Goal: Task Accomplishment & Management: Manage account settings

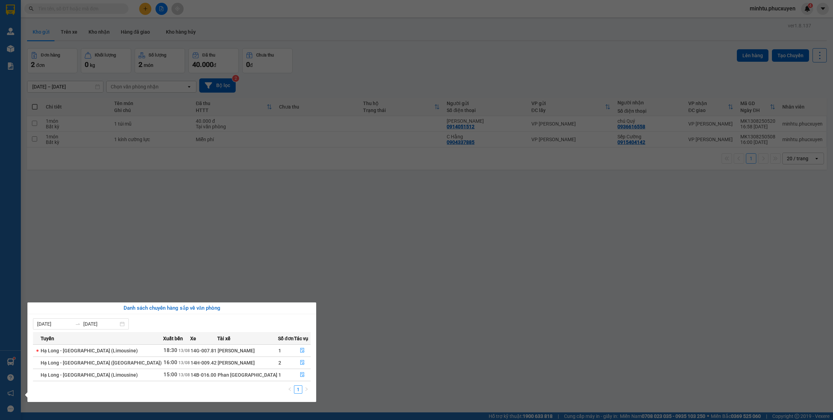
click at [15, 72] on div "Quản [PERSON_NAME] lý giao nhận mới Quản lý kiểm kho Kho hàng mới Báo cáo 11. B…" at bounding box center [10, 210] width 21 height 420
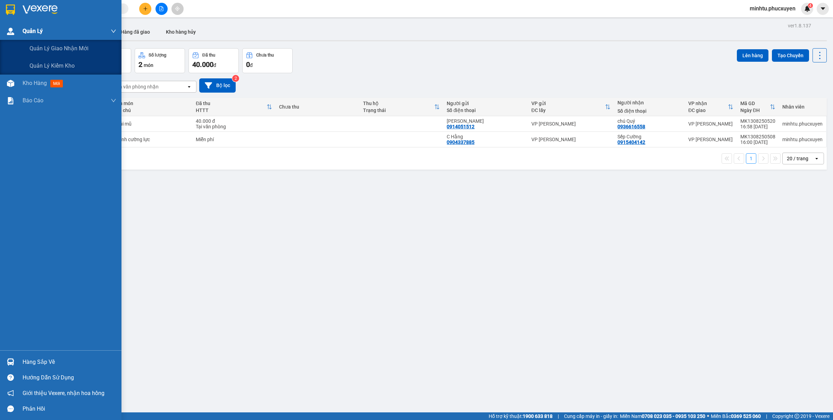
click at [42, 34] on span "Quản Lý" at bounding box center [33, 31] width 20 height 9
click at [44, 49] on span "Quản lý giao nhận mới" at bounding box center [58, 48] width 59 height 9
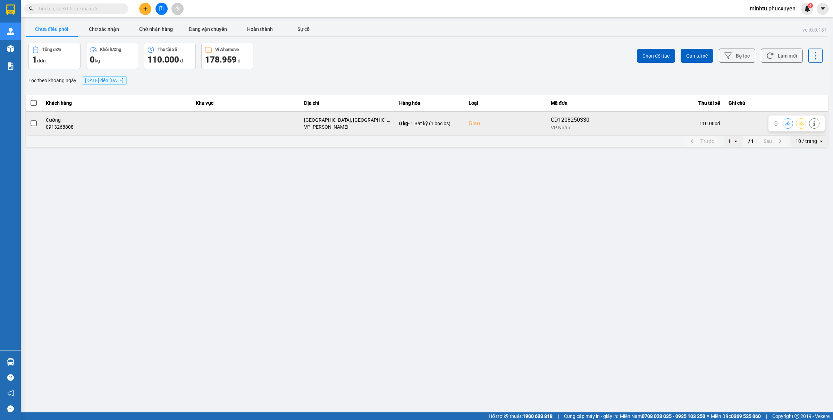
click at [787, 120] on button at bounding box center [788, 123] width 10 height 12
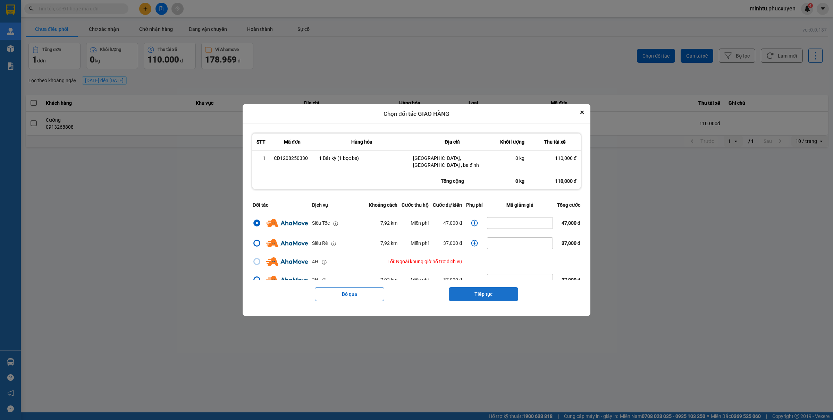
click at [474, 289] on button "Tiếp tục" at bounding box center [483, 294] width 69 height 14
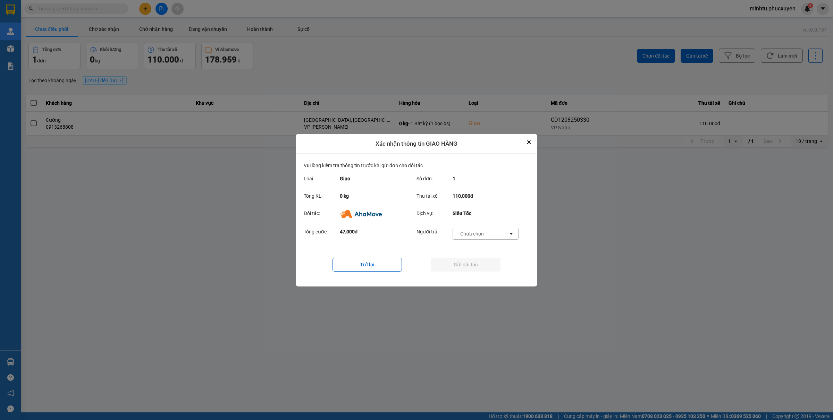
click at [483, 237] on div "-- Chưa chọn --" at bounding box center [471, 233] width 31 height 7
click at [476, 270] on span "Ví Ahamove" at bounding box center [472, 273] width 28 height 7
click at [449, 259] on button "Gửi đối tác" at bounding box center [465, 265] width 69 height 14
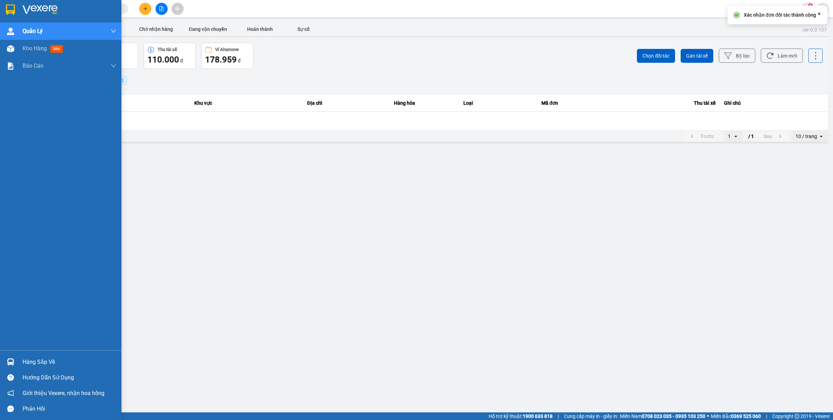
click at [0, 360] on div "Hàng sắp về" at bounding box center [60, 362] width 121 height 16
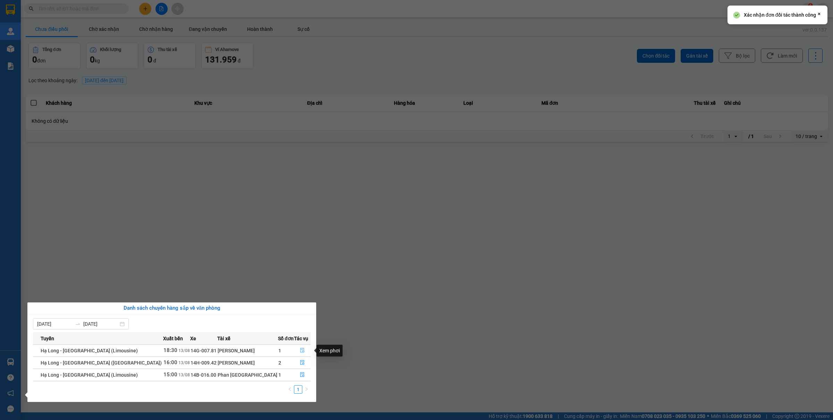
click at [300, 348] on button "button" at bounding box center [302, 350] width 16 height 11
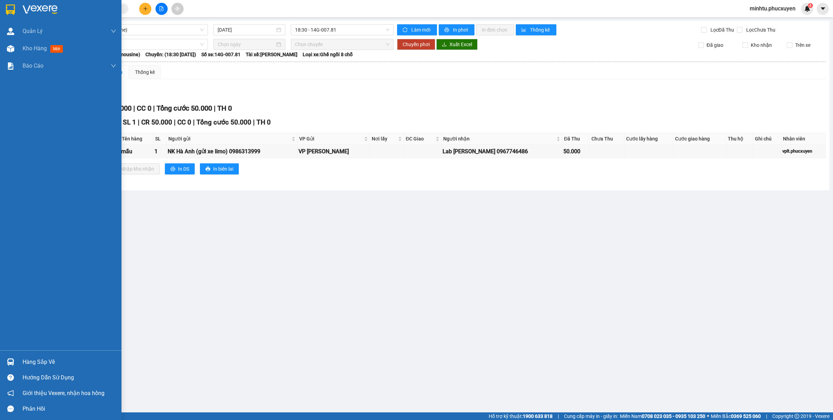
click at [10, 359] on img at bounding box center [10, 361] width 7 height 7
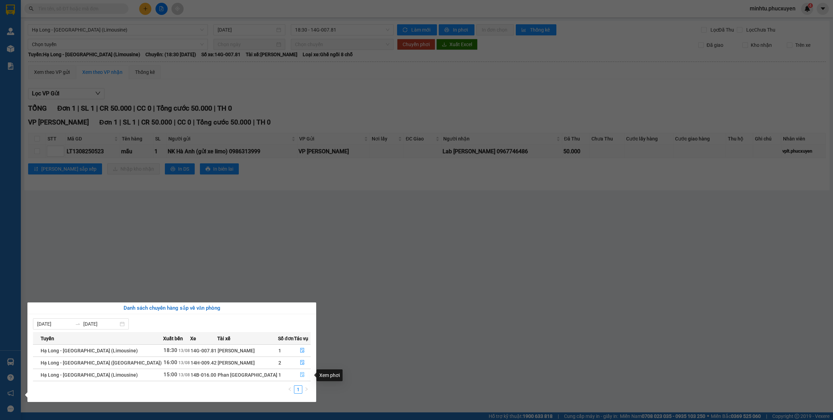
click at [301, 376] on button "button" at bounding box center [302, 375] width 16 height 11
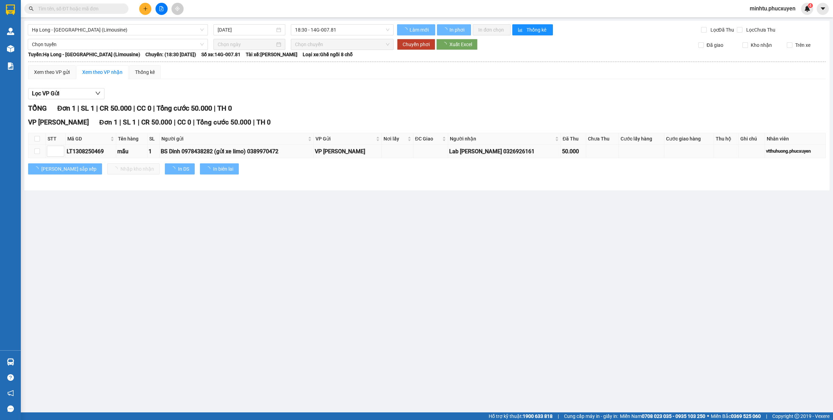
click at [40, 153] on td at bounding box center [36, 152] width 17 height 14
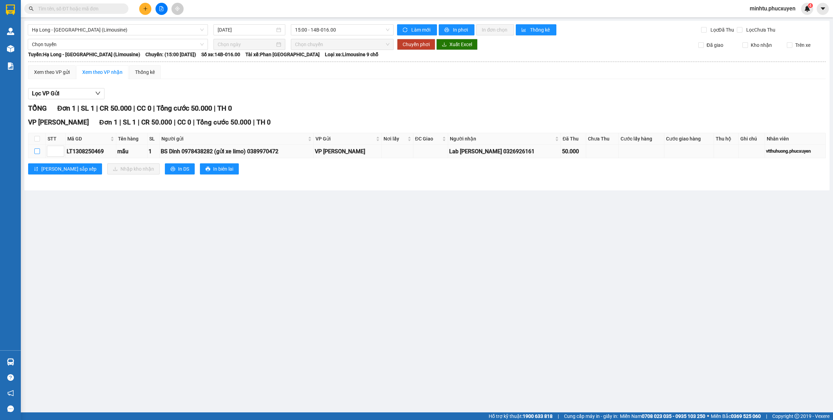
click at [38, 153] on input "checkbox" at bounding box center [37, 152] width 6 height 6
checkbox input "true"
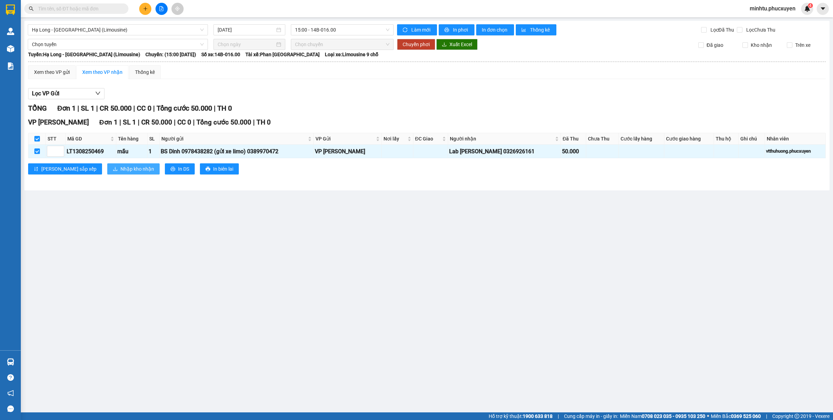
click at [120, 168] on span "Nhập kho nhận" at bounding box center [137, 169] width 34 height 8
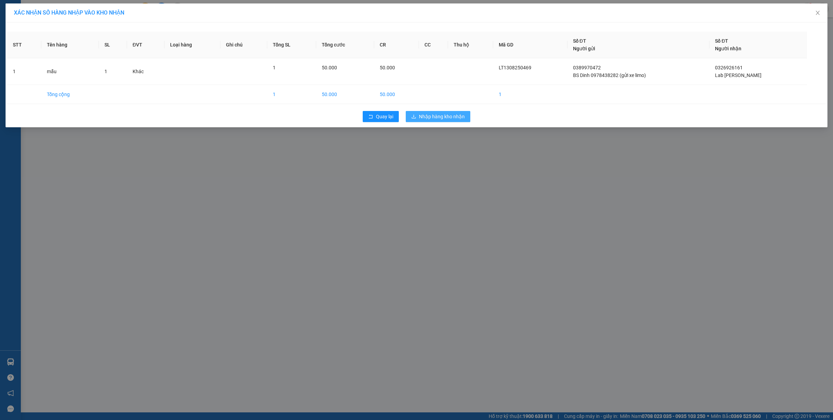
click at [435, 112] on button "Nhập hàng kho nhận" at bounding box center [438, 116] width 65 height 11
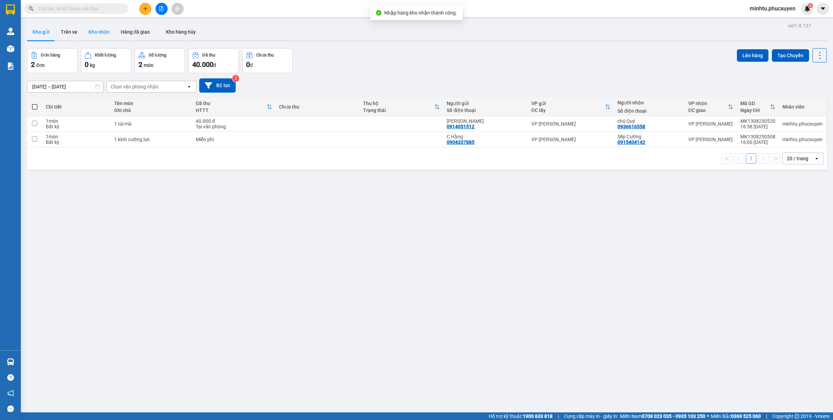
click at [99, 28] on button "Kho nhận" at bounding box center [99, 32] width 32 height 17
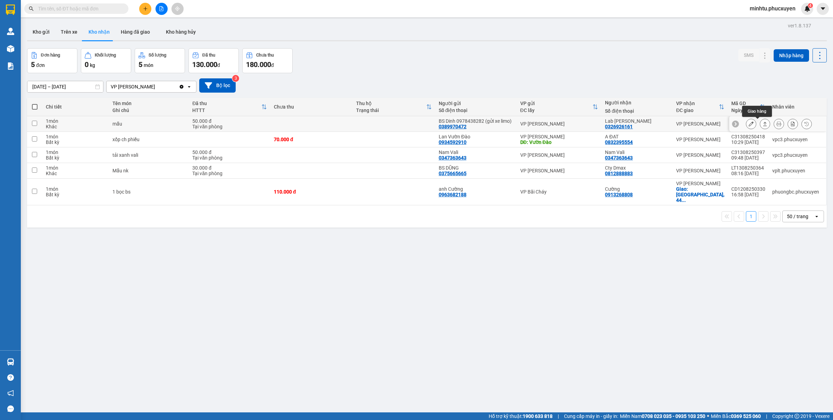
drag, startPoint x: 757, startPoint y: 125, endPoint x: 752, endPoint y: 125, distance: 4.9
click at [762, 125] on icon at bounding box center [764, 123] width 5 height 5
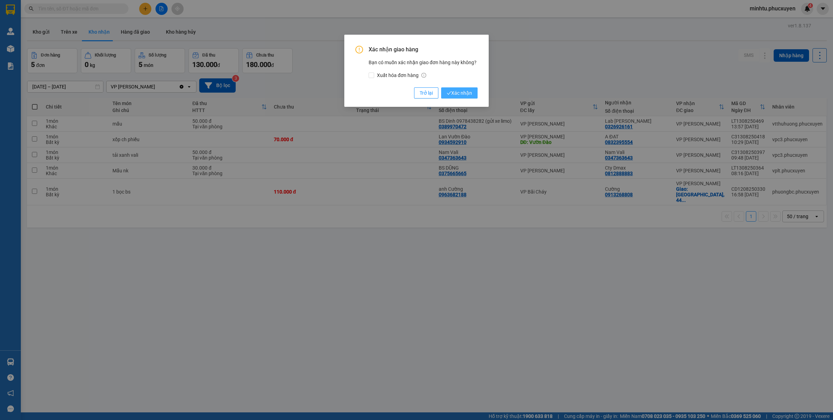
click at [458, 91] on span "Xác nhận" at bounding box center [459, 93] width 25 height 8
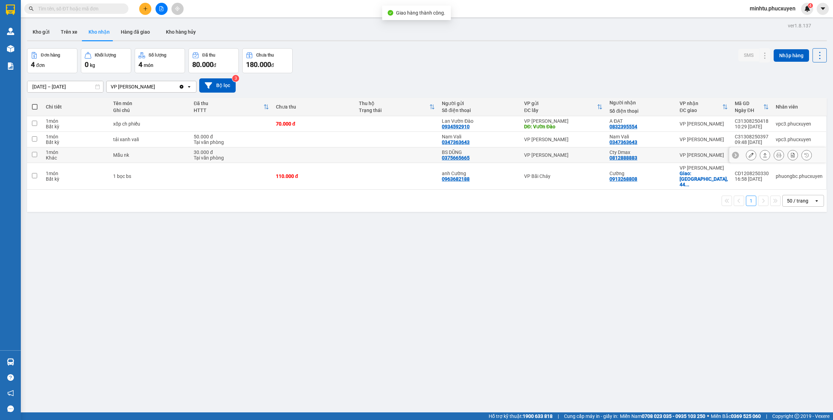
click at [760, 155] on button at bounding box center [765, 155] width 10 height 12
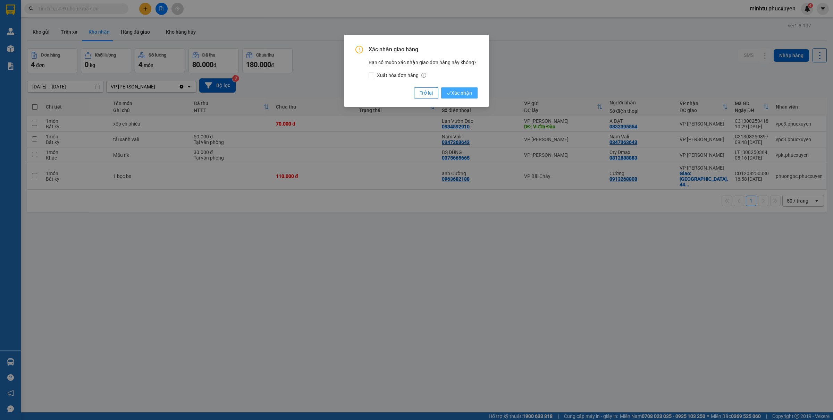
click at [464, 96] on span "Xác nhận" at bounding box center [459, 93] width 25 height 8
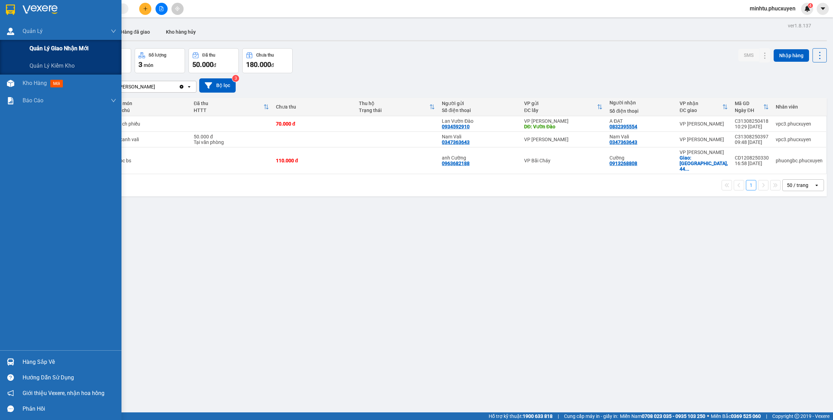
click at [46, 51] on span "Quản lý giao nhận mới" at bounding box center [58, 48] width 59 height 9
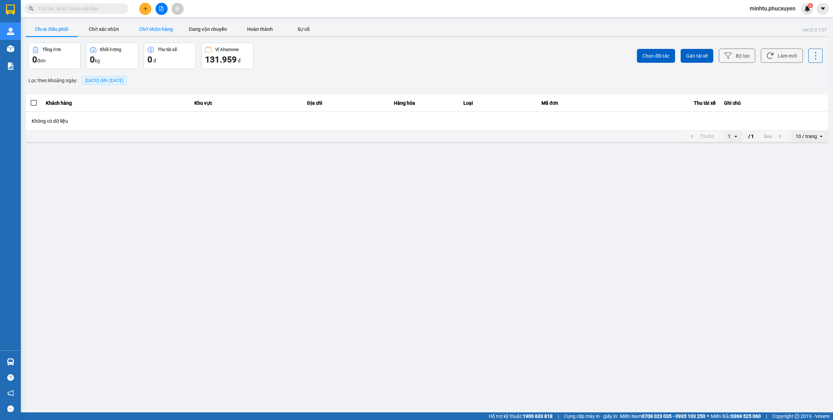
click at [160, 30] on button "Chờ nhận hàng" at bounding box center [156, 29] width 52 height 14
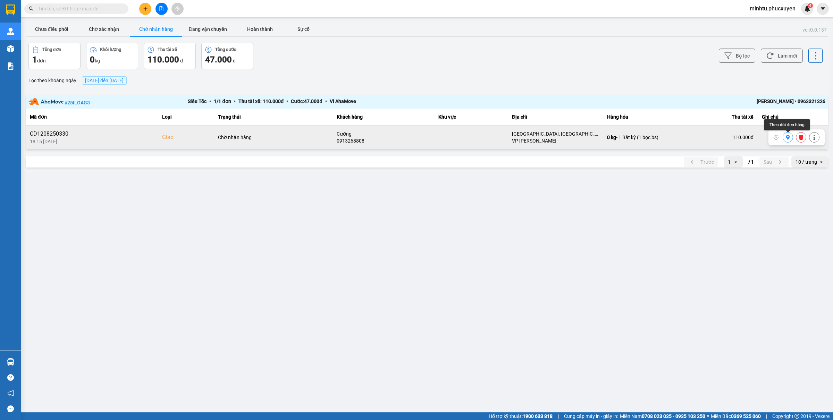
click at [790, 137] on icon at bounding box center [787, 137] width 5 height 5
click at [787, 136] on icon at bounding box center [788, 137] width 4 height 5
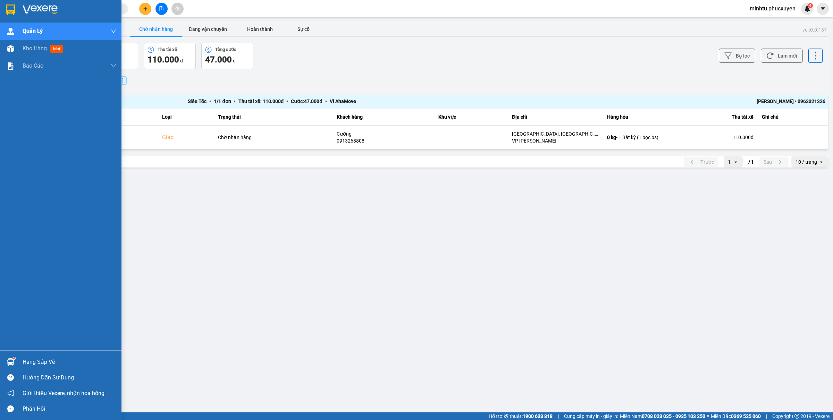
click at [12, 354] on div "Hàng sắp về" at bounding box center [60, 362] width 121 height 16
